Goal: Information Seeking & Learning: Understand process/instructions

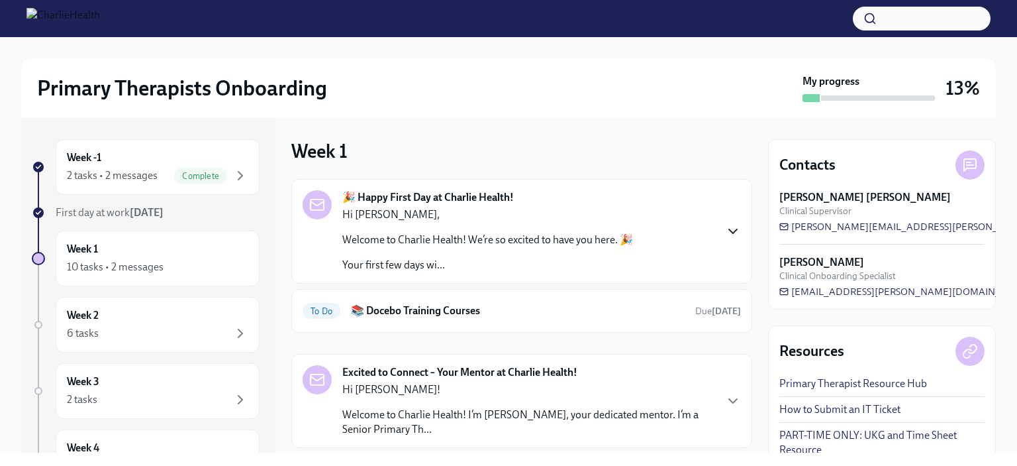
click at [725, 228] on icon "button" at bounding box center [733, 231] width 16 height 16
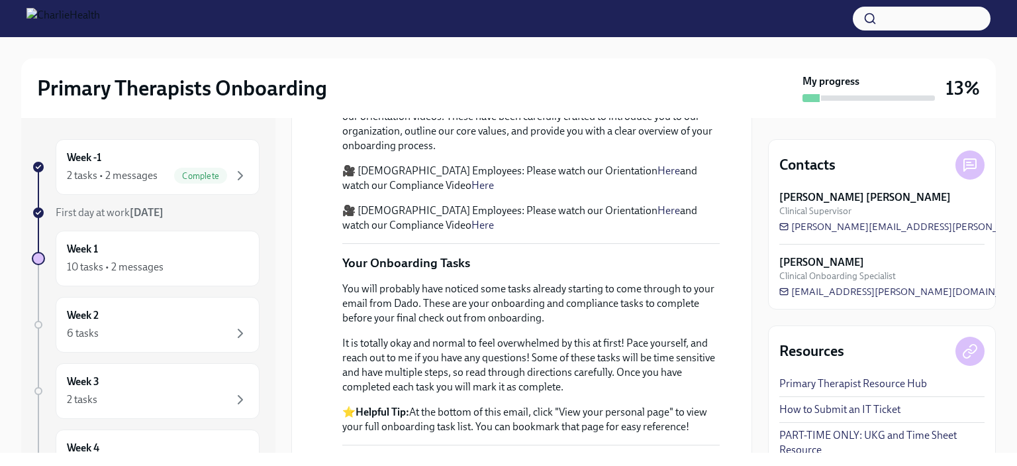
scroll to position [494, 0]
click at [590, 191] on p "🎥 [DEMOGRAPHIC_DATA] Employees: Please watch our Orientation Here and watch our…" at bounding box center [531, 176] width 378 height 29
click at [658, 176] on link "Here" at bounding box center [669, 169] width 23 height 13
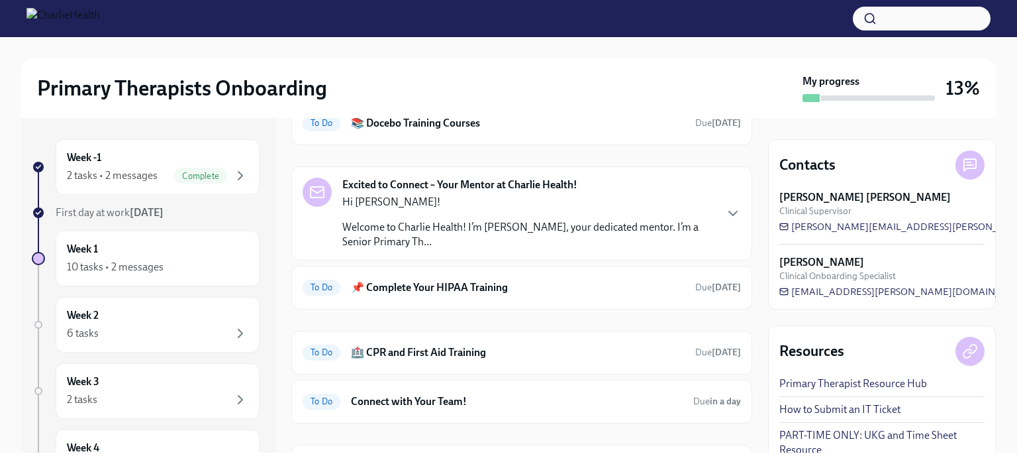
scroll to position [1099, 0]
click at [403, 130] on h6 "📚 Docebo Training Courses" at bounding box center [518, 122] width 334 height 15
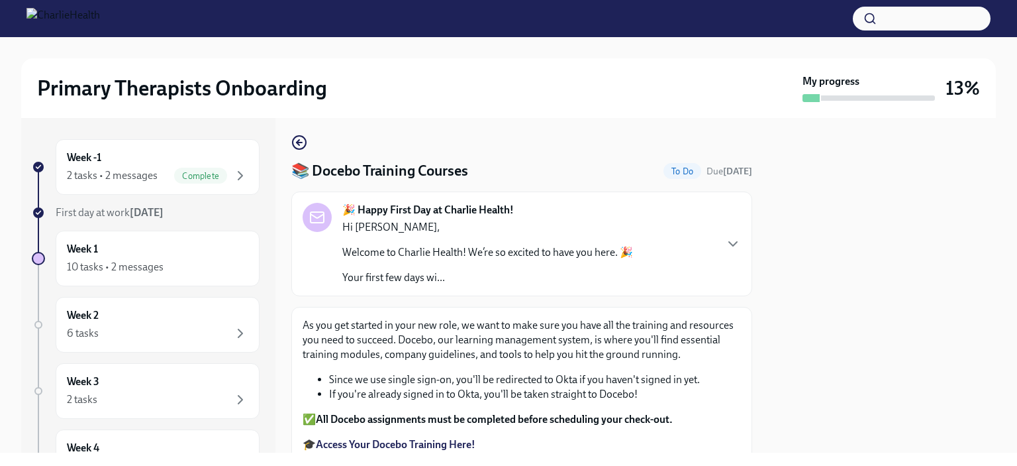
scroll to position [5, 0]
click at [148, 172] on div "2 tasks • 2 messages" at bounding box center [112, 175] width 91 height 15
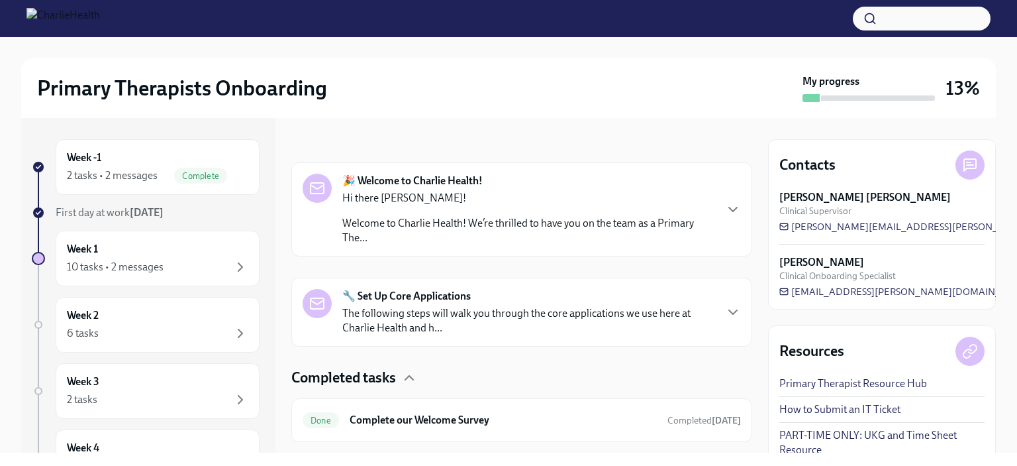
scroll to position [185, 0]
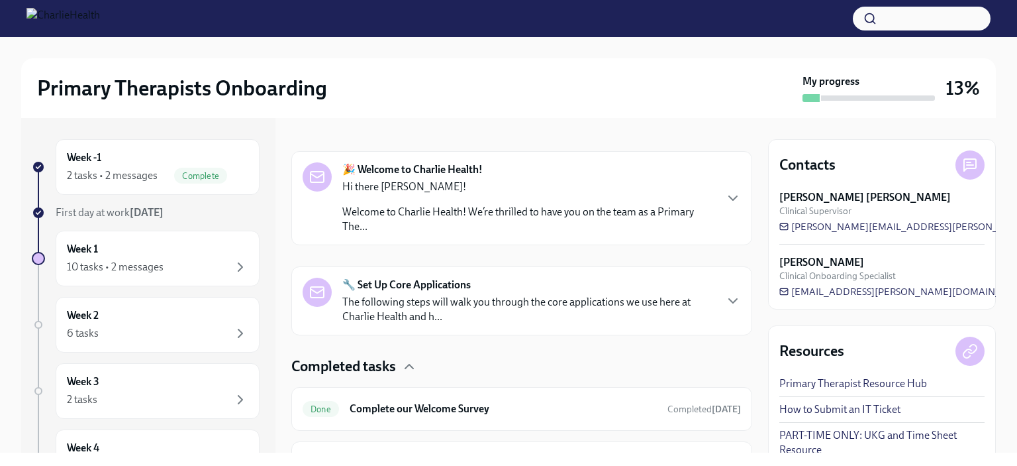
click at [458, 327] on div "🔧 Set Up Core Applications The following steps will walk you through the core a…" at bounding box center [521, 300] width 461 height 69
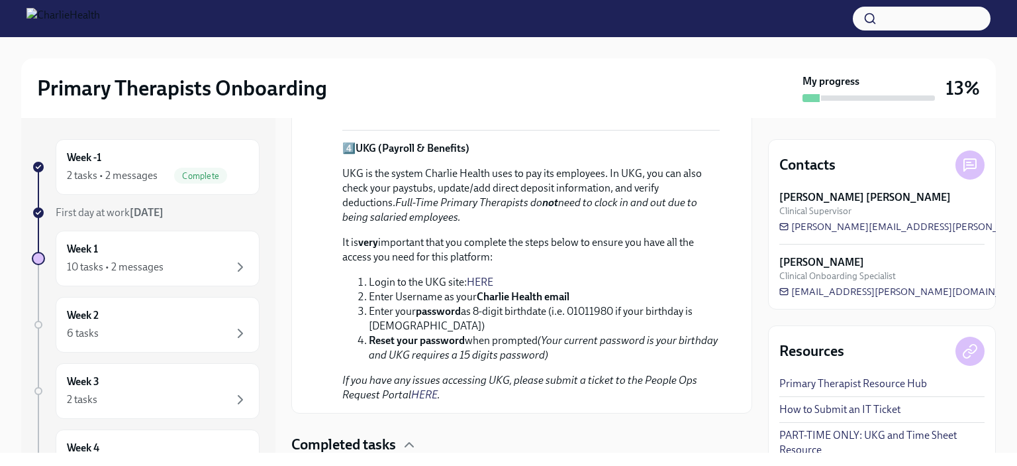
scroll to position [1021, 0]
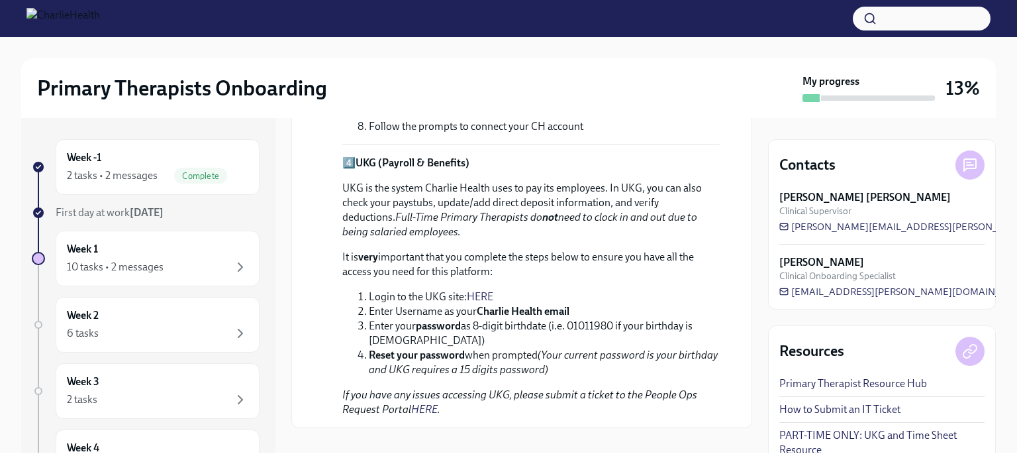
click at [483, 293] on link "HERE" at bounding box center [480, 296] width 26 height 13
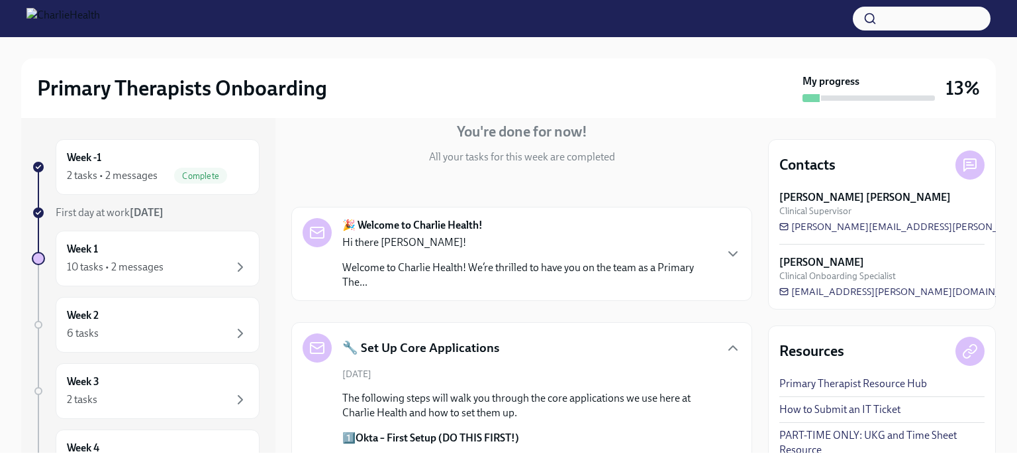
scroll to position [128, 0]
click at [440, 257] on div "Hi there [PERSON_NAME]! Welcome to Charlie Health! We’re thrilled to have you o…" at bounding box center [528, 263] width 372 height 54
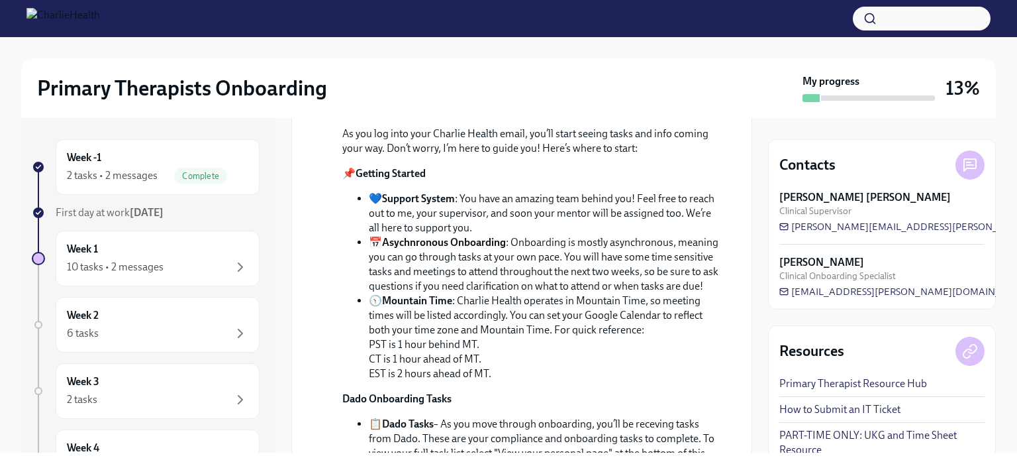
scroll to position [201, 0]
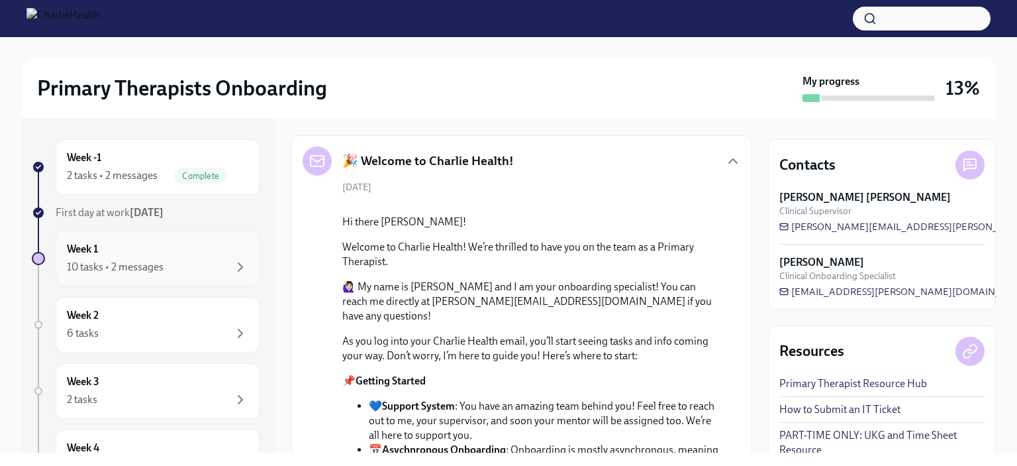
click at [151, 255] on div "Week 1 10 tasks • 2 messages" at bounding box center [157, 258] width 181 height 33
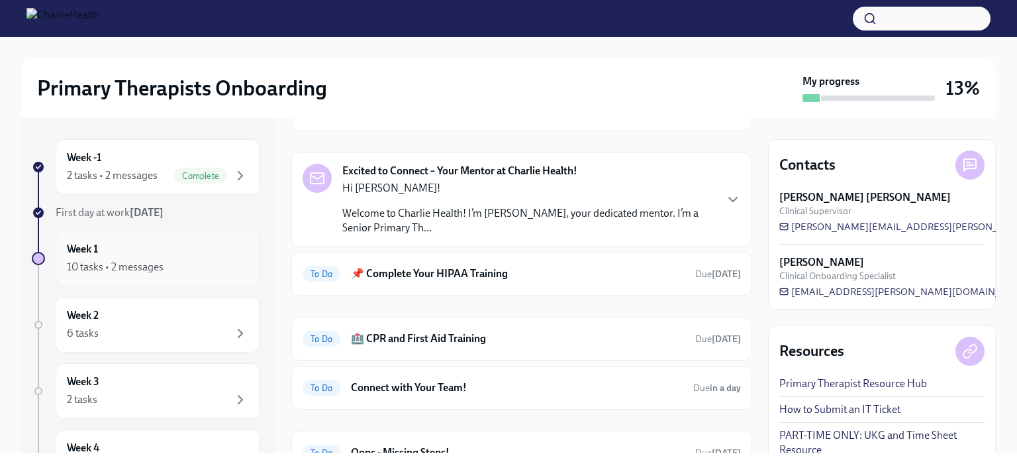
scroll to position [44, 0]
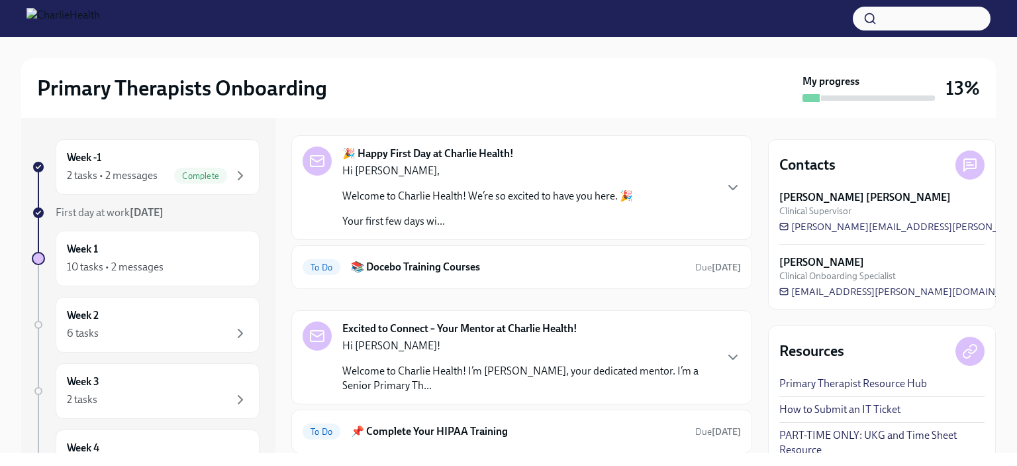
click at [401, 207] on div "Hi [PERSON_NAME], Welcome to Charlie Health! We’re so excited to have you here.…" at bounding box center [487, 196] width 291 height 65
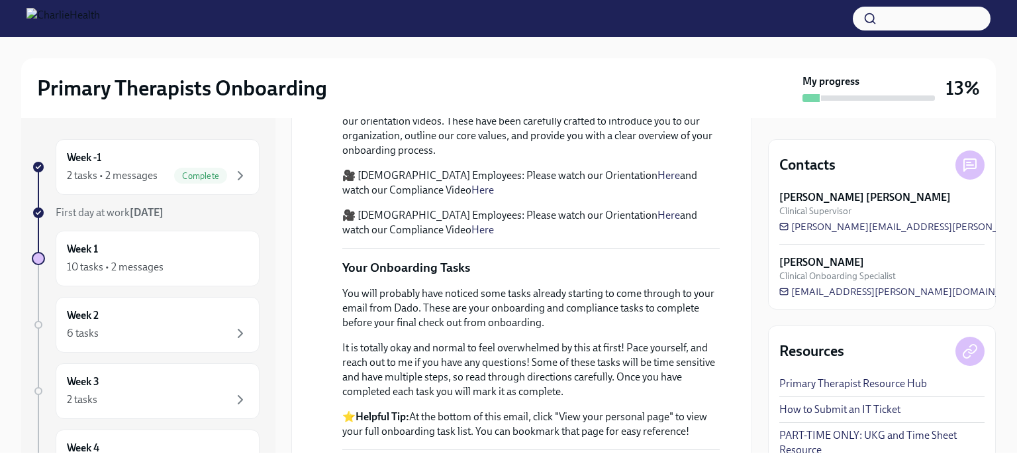
scroll to position [498, 0]
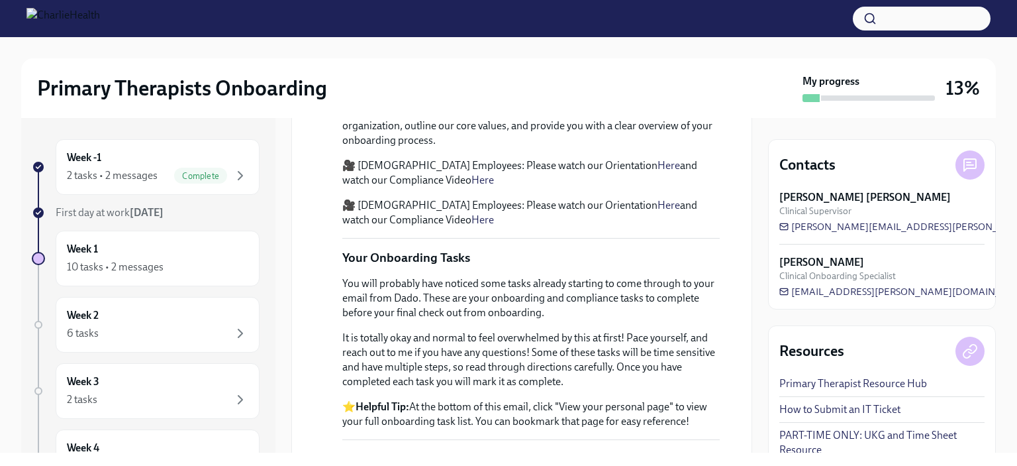
click at [472, 186] on link "Here" at bounding box center [483, 180] width 23 height 13
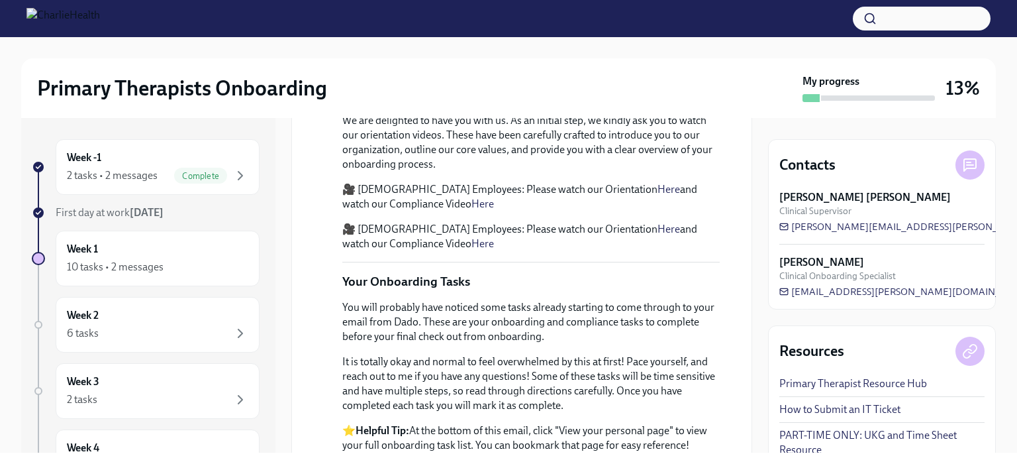
scroll to position [472, 0]
click at [658, 197] on link "Here" at bounding box center [669, 191] width 23 height 13
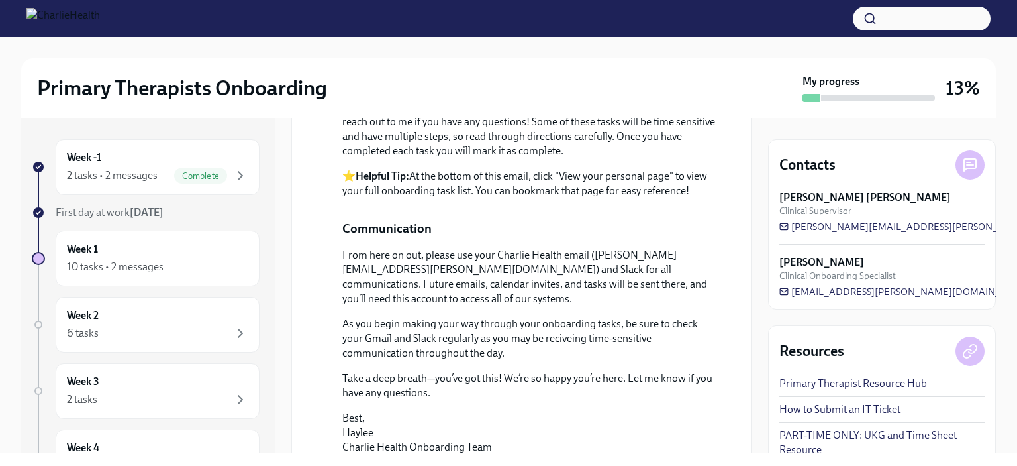
scroll to position [728, 0]
